Goal: Task Accomplishment & Management: Manage account settings

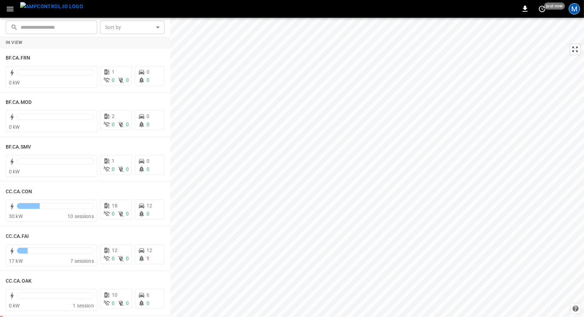
click at [578, 6] on div "M" at bounding box center [574, 8] width 11 height 11
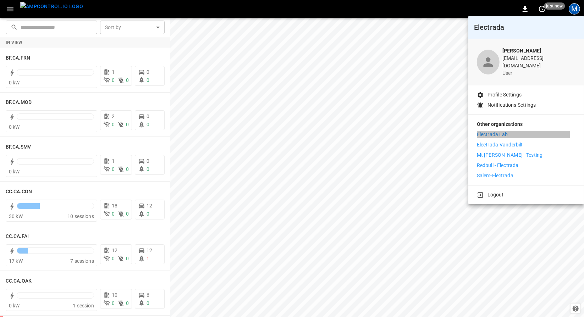
click at [481, 131] on p "Electrada Lab" at bounding box center [492, 134] width 31 height 7
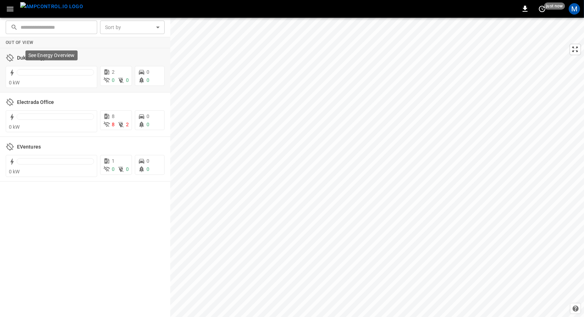
click at [65, 56] on p "See Energy Overview" at bounding box center [51, 55] width 46 height 7
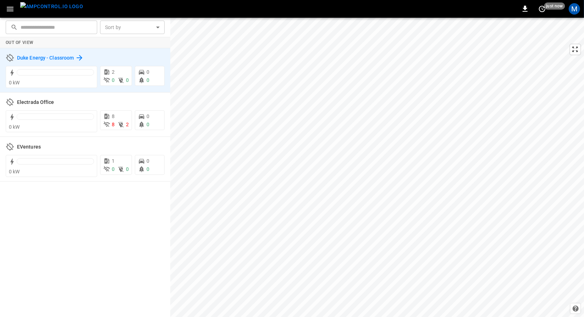
click at [72, 60] on h6 "Duke Energy - Classroom" at bounding box center [45, 58] width 57 height 8
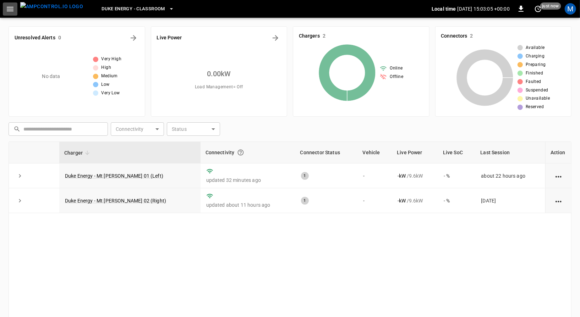
click at [15, 9] on button "button" at bounding box center [10, 8] width 15 height 13
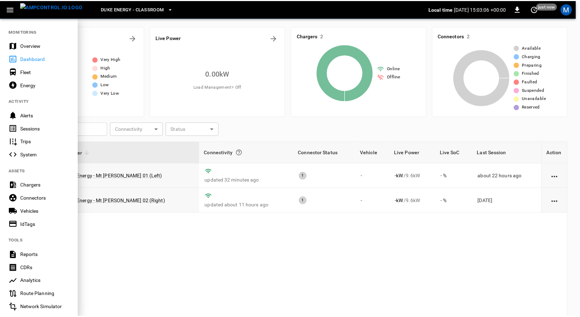
scroll to position [92, 0]
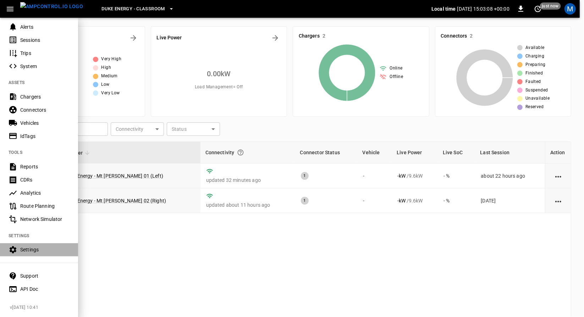
click at [39, 243] on div "Settings" at bounding box center [39, 249] width 78 height 13
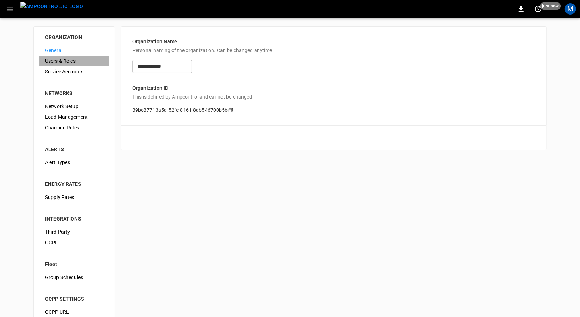
click at [82, 61] on span "Users & Roles" at bounding box center [74, 60] width 58 height 7
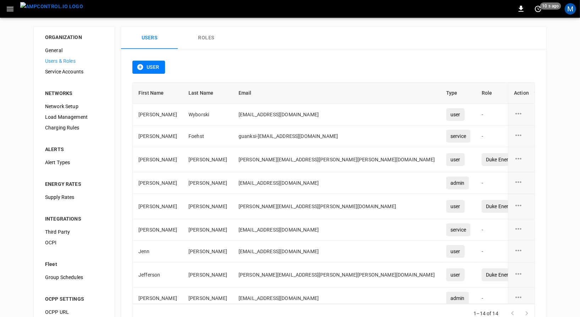
click at [207, 36] on button "Roles" at bounding box center [206, 38] width 57 height 23
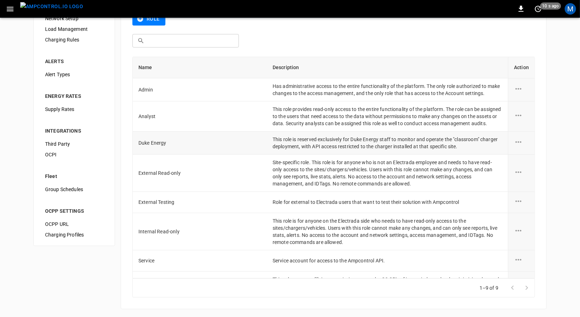
click at [517, 143] on icon "role action options" at bounding box center [518, 141] width 6 height 1
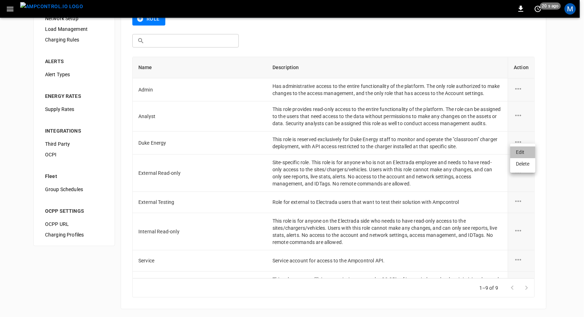
click at [514, 154] on li "Edit" at bounding box center [522, 153] width 25 height 12
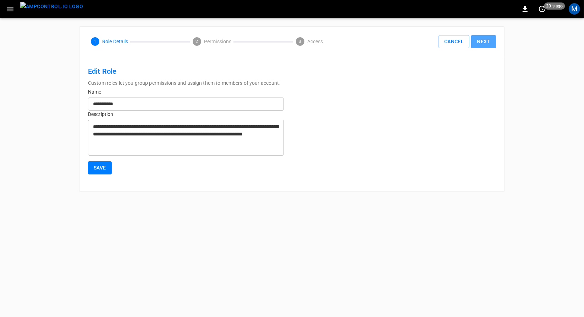
click at [484, 38] on button "Next" at bounding box center [483, 41] width 25 height 13
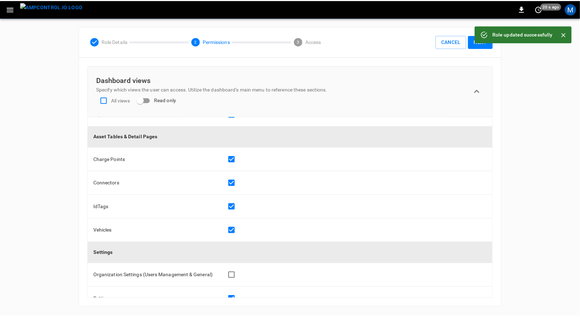
scroll to position [354, 0]
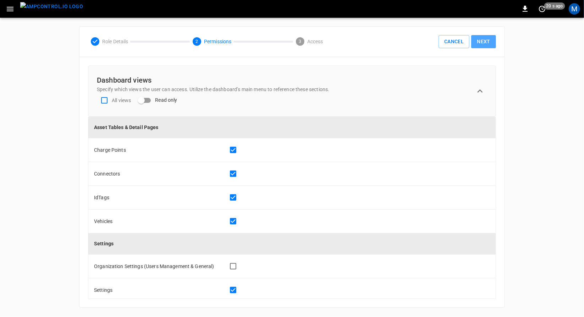
click at [488, 44] on button "Next" at bounding box center [483, 41] width 25 height 13
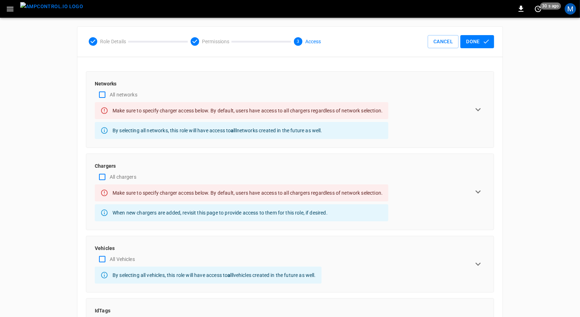
click at [468, 196] on div "Chargers All chargers Make sure to specify charger access below. By default, us…" at bounding box center [290, 192] width 390 height 59
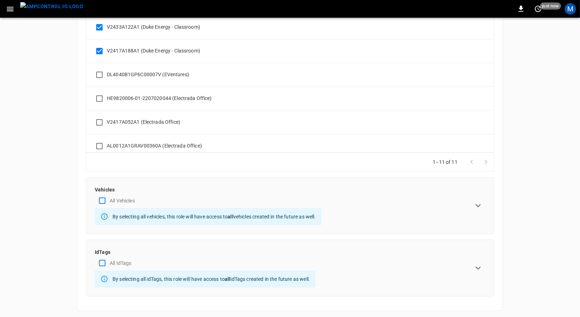
scroll to position [0, 0]
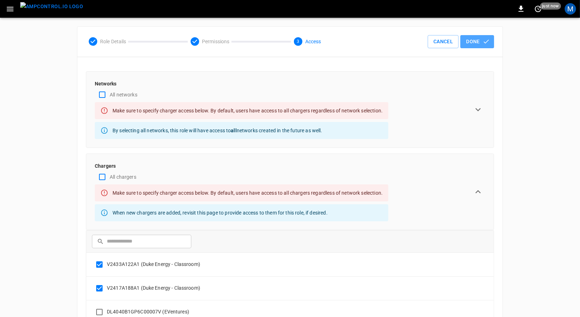
click at [477, 39] on button "Done" at bounding box center [477, 41] width 34 height 13
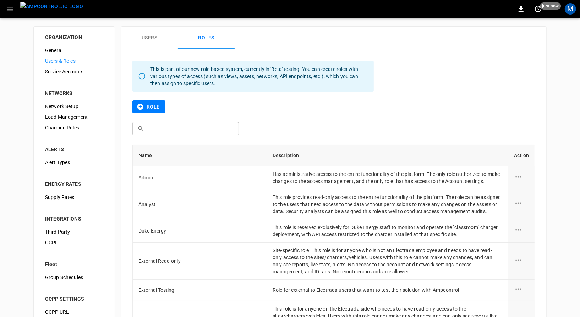
click at [32, 9] on img "menu" at bounding box center [51, 6] width 63 height 9
